Goal: Task Accomplishment & Management: Manage account settings

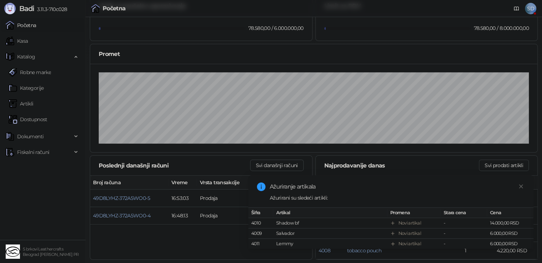
scroll to position [77, 0]
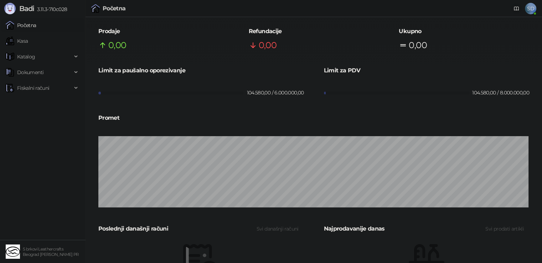
click at [515, 9] on icon at bounding box center [516, 9] width 6 height 6
click at [17, 26] on link "Početna" at bounding box center [21, 25] width 31 height 14
click at [75, 57] on icon at bounding box center [77, 57] width 4 height 0
click at [75, 56] on icon at bounding box center [77, 56] width 4 height 0
click at [70, 87] on span "Fiskalni računi" at bounding box center [39, 88] width 66 height 14
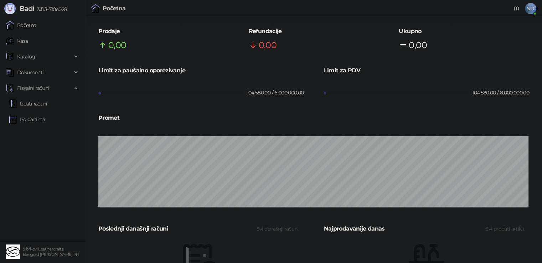
click at [35, 105] on link "Izdati računi" at bounding box center [28, 104] width 39 height 14
